Goal: Information Seeking & Learning: Learn about a topic

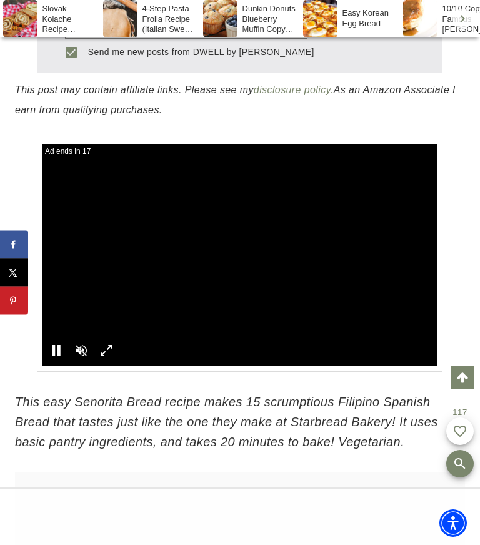
click at [396, 512] on div at bounding box center [240, 517] width 480 height 56
